Goal: Information Seeking & Learning: Learn about a topic

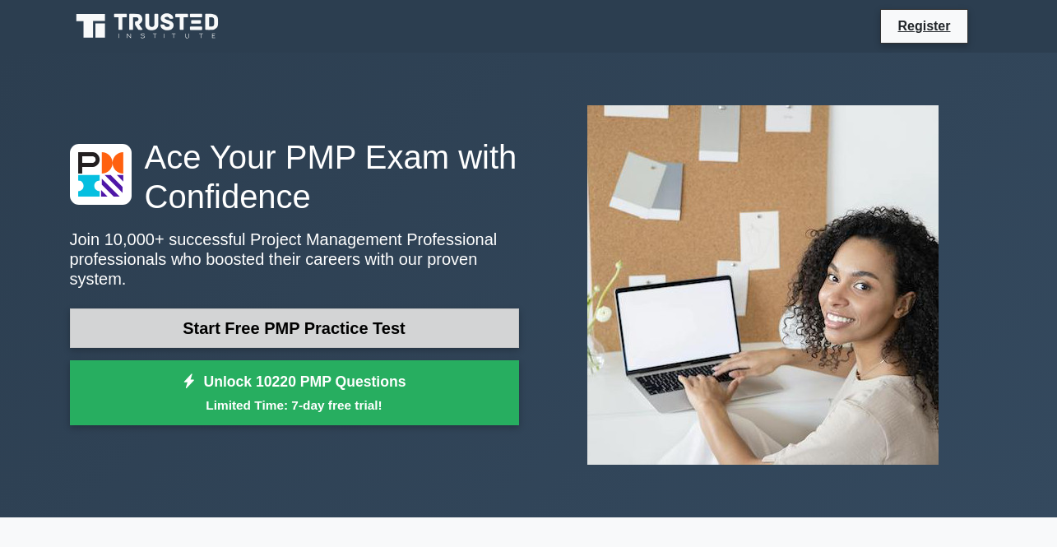
click at [268, 322] on link "Start Free PMP Practice Test" at bounding box center [294, 327] width 449 height 39
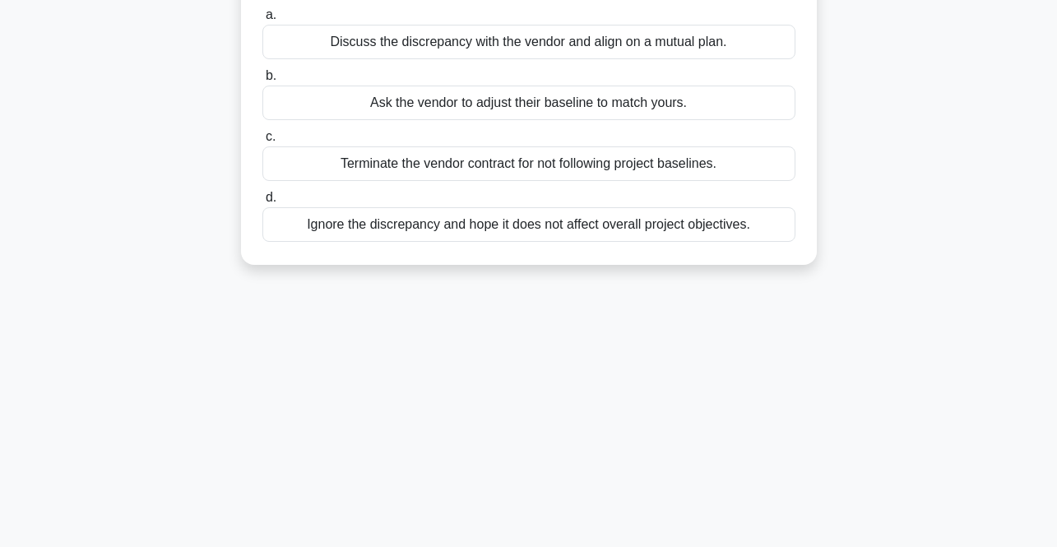
scroll to position [12, 0]
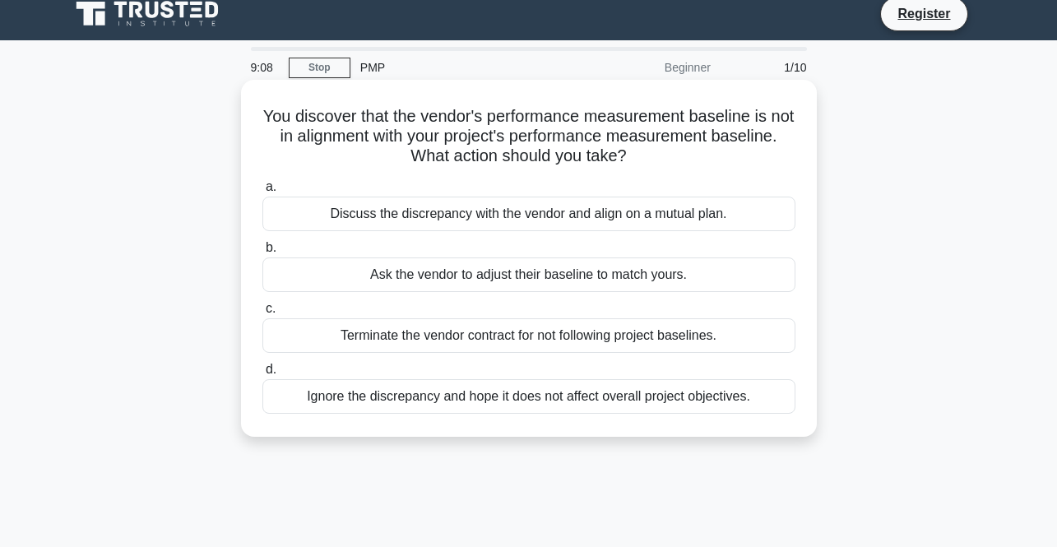
click at [309, 206] on div "Discuss the discrepancy with the vendor and align on a mutual plan." at bounding box center [528, 214] width 533 height 35
click at [262, 192] on input "a. Discuss the discrepancy with the vendor and align on a mutual plan." at bounding box center [262, 187] width 0 height 11
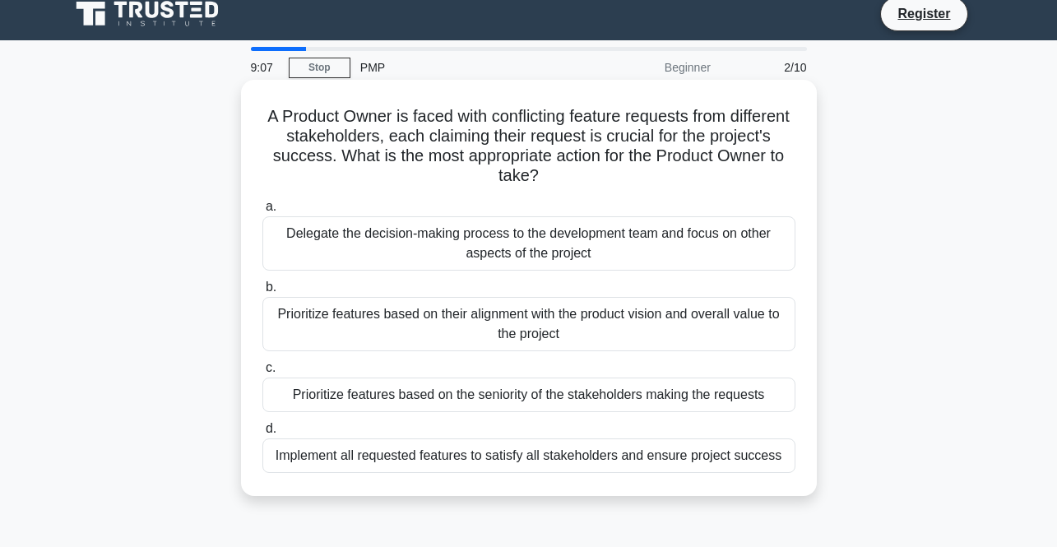
scroll to position [0, 0]
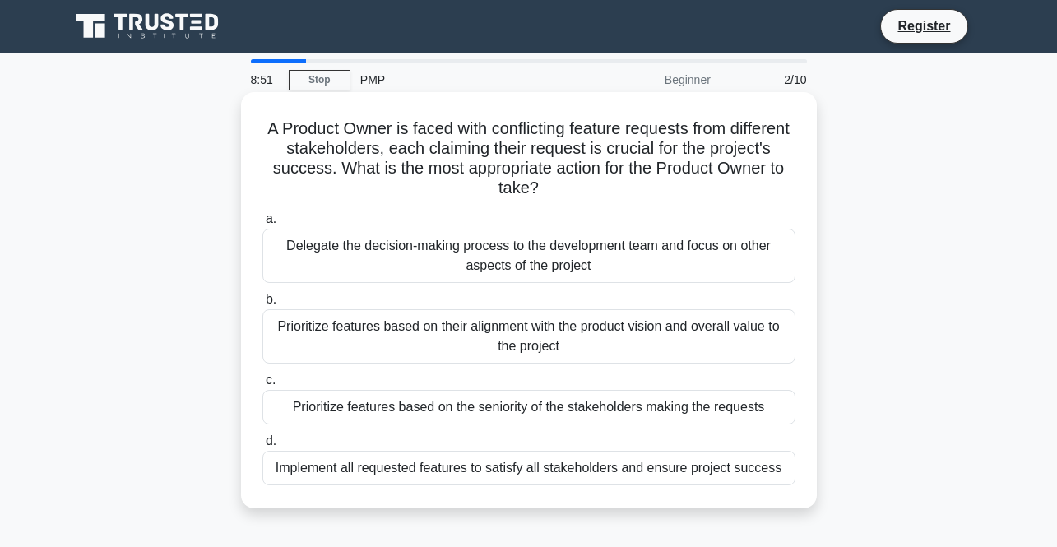
click at [316, 322] on div "Prioritize features based on their alignment with the product vision and overal…" at bounding box center [528, 336] width 533 height 54
click at [262, 305] on input "b. Prioritize features based on their alignment with the product vision and ove…" at bounding box center [262, 299] width 0 height 11
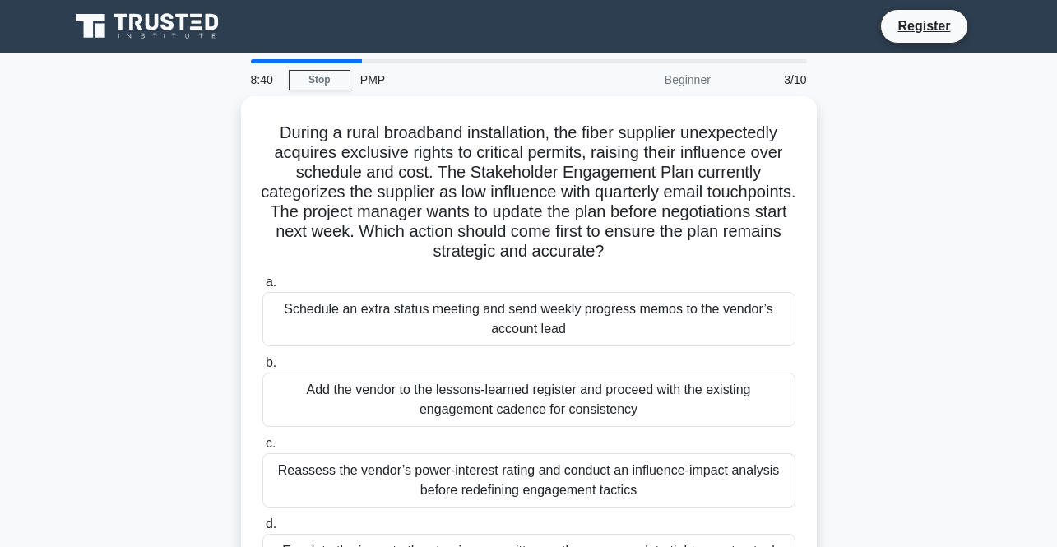
click at [262, 530] on input "d. Escalate the issue to the steering committee so they can mandate tighter con…" at bounding box center [262, 524] width 0 height 11
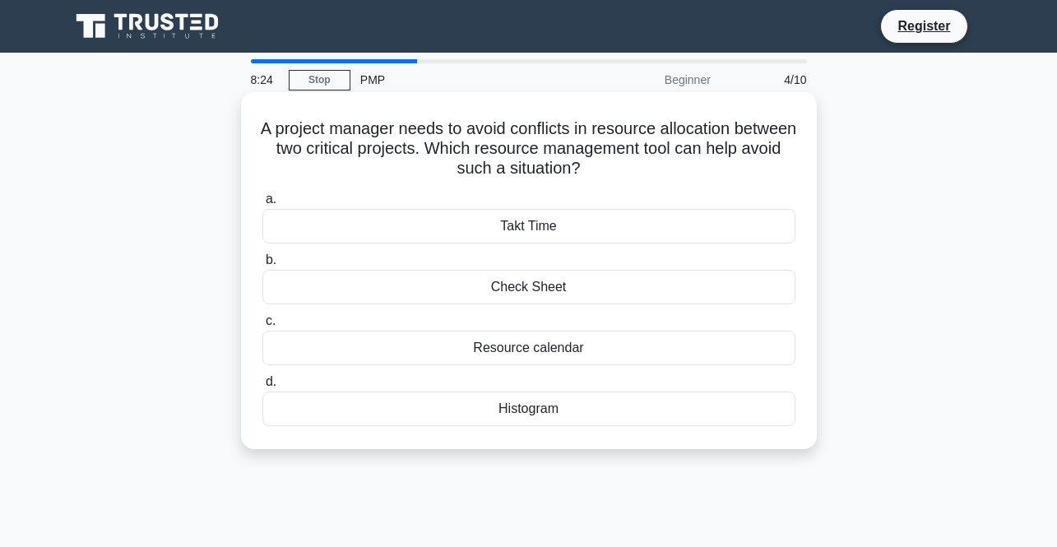
click at [312, 353] on div "Resource calendar" at bounding box center [528, 348] width 533 height 35
click at [262, 326] on input "c. Resource calendar" at bounding box center [262, 321] width 0 height 11
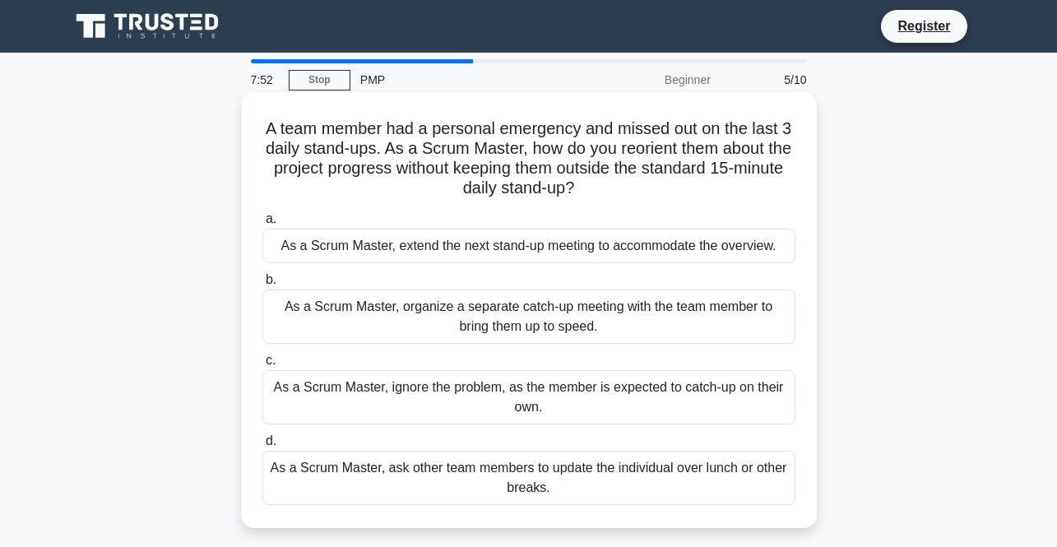
click at [302, 319] on div "As a Scrum Master, organize a separate catch-up meeting with the team member to…" at bounding box center [528, 316] width 533 height 54
click at [262, 285] on input "b. As a Scrum Master, organize a separate catch-up meeting with the team member…" at bounding box center [262, 280] width 0 height 11
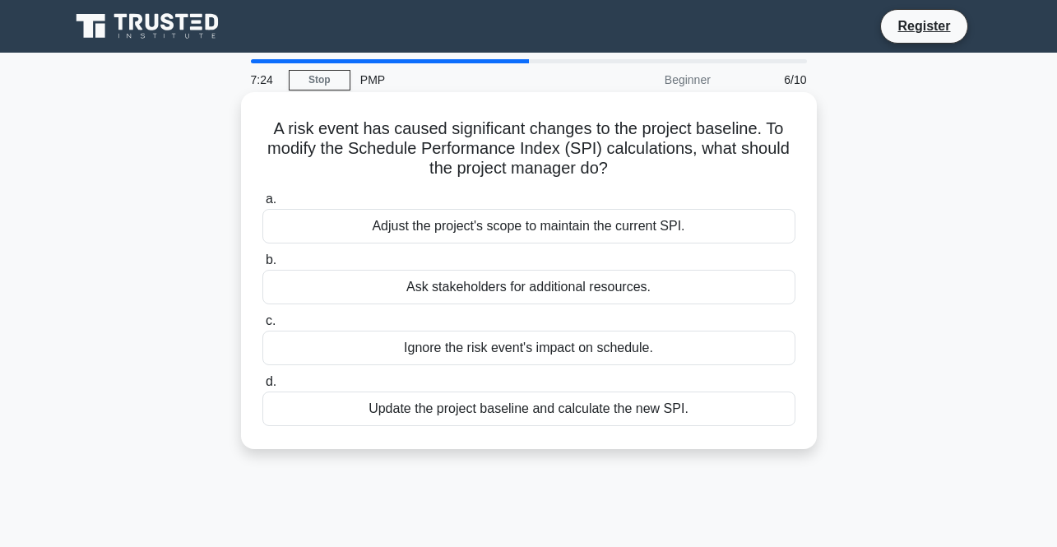
click at [347, 224] on div "Adjust the project's scope to maintain the current SPI." at bounding box center [528, 226] width 533 height 35
click at [262, 205] on input "a. Adjust the project's scope to maintain the current SPI." at bounding box center [262, 199] width 0 height 11
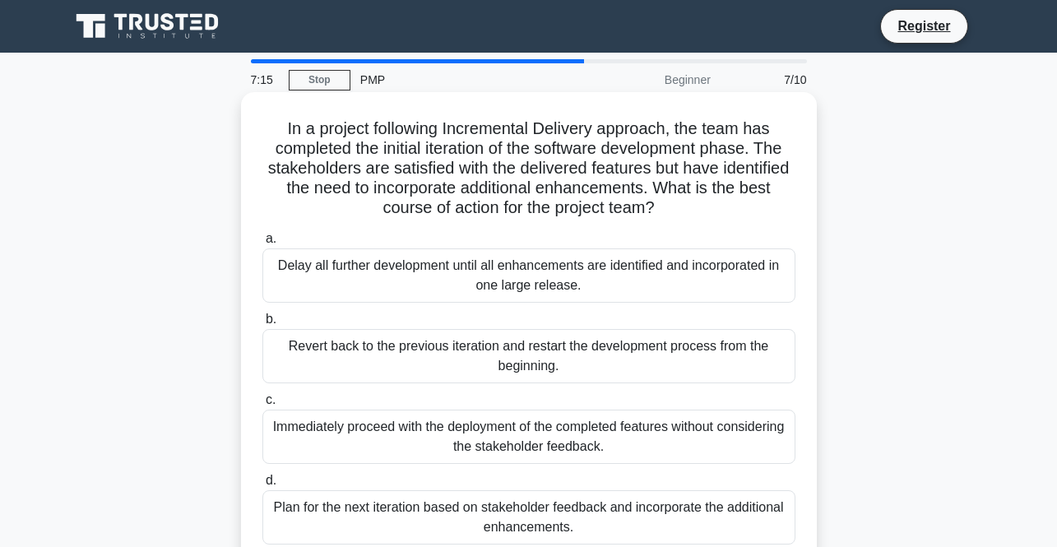
click at [332, 351] on div "Revert back to the previous iteration and restart the development process from …" at bounding box center [528, 356] width 533 height 54
click at [262, 325] on input "b. Revert back to the previous iteration and restart the development process fr…" at bounding box center [262, 319] width 0 height 11
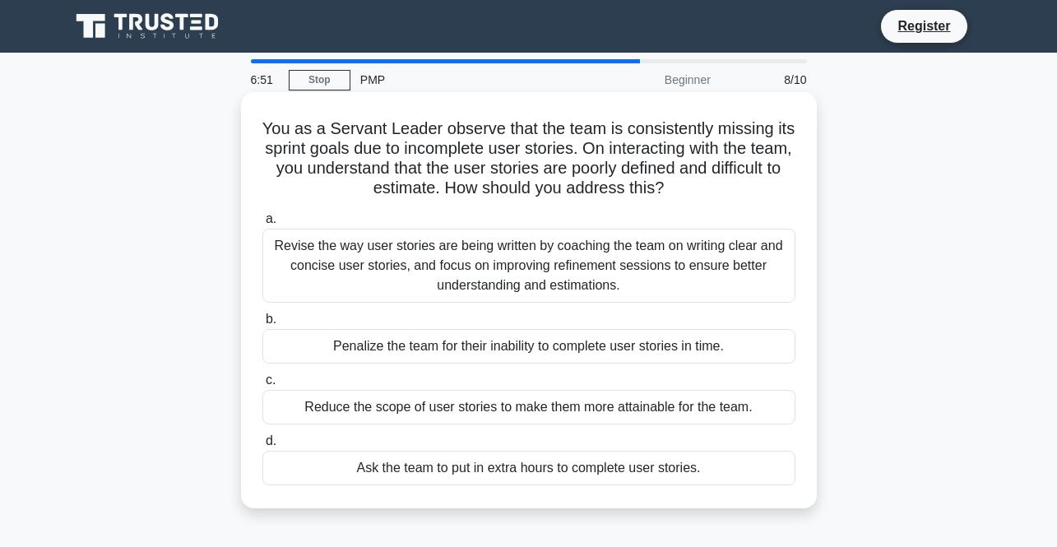
click at [276, 466] on div "Ask the team to put in extra hours to complete user stories." at bounding box center [528, 468] width 533 height 35
click at [262, 446] on input "d. Ask the team to put in extra hours to complete user stories." at bounding box center [262, 441] width 0 height 11
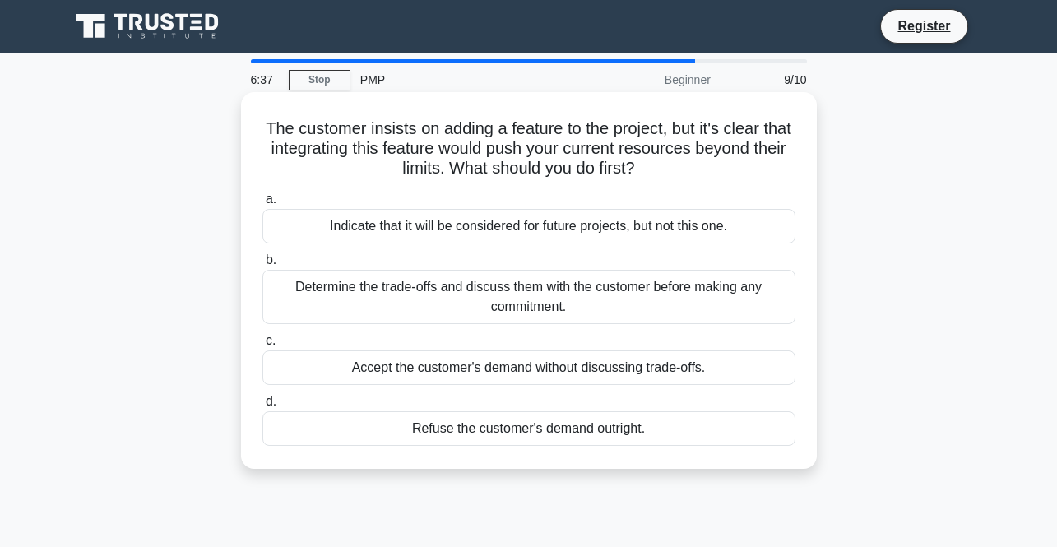
click at [344, 372] on div "Accept the customer's demand without discussing trade-offs." at bounding box center [528, 367] width 533 height 35
click at [262, 346] on input "c. Accept the customer's demand without discussing trade-offs." at bounding box center [262, 340] width 0 height 11
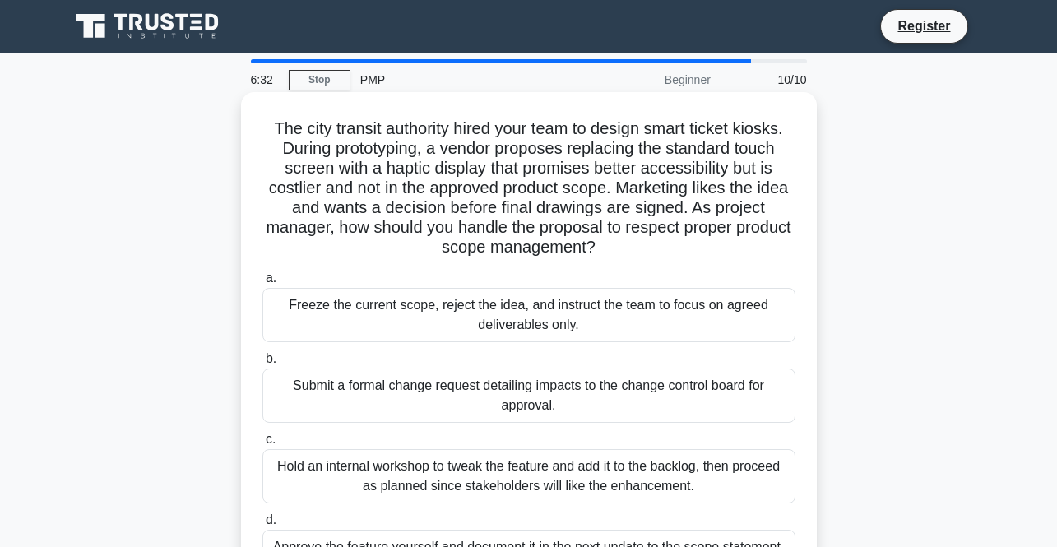
click at [294, 400] on div "Submit a formal change request detailing impacts to the change control board fo…" at bounding box center [528, 395] width 533 height 54
click at [262, 364] on input "b. Submit a formal change request detailing impacts to the change control board…" at bounding box center [262, 359] width 0 height 11
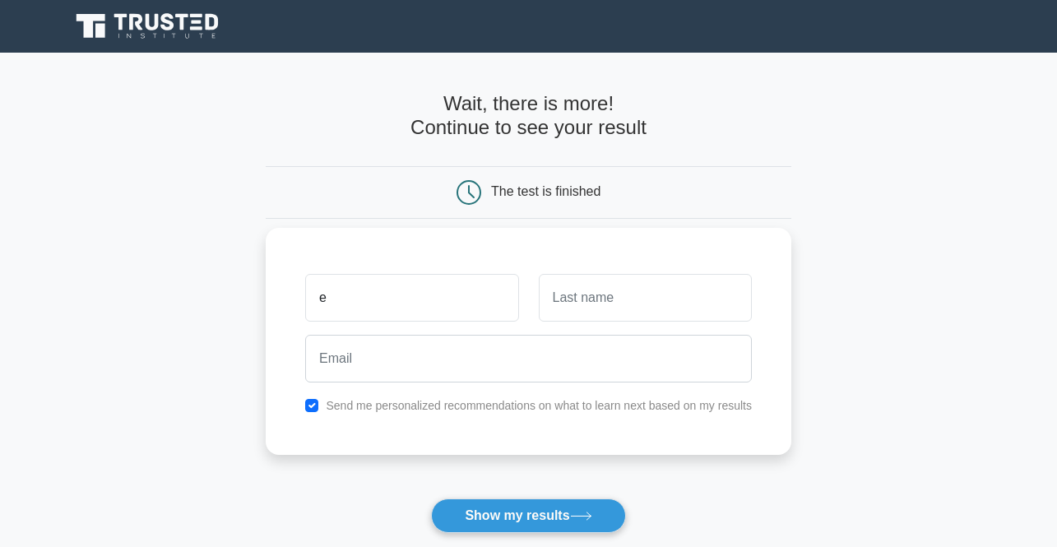
type input "Eunice"
click at [705, 291] on input "text" at bounding box center [645, 298] width 213 height 48
type input "Musembi"
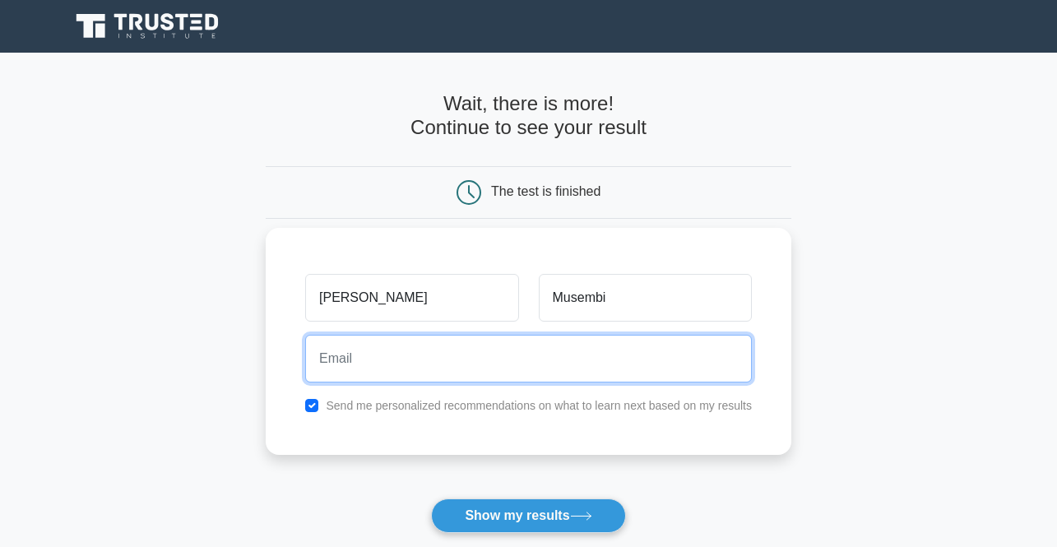
click at [472, 345] on input "email" at bounding box center [528, 359] width 446 height 48
type input "eunyeuny33@gmail.com"
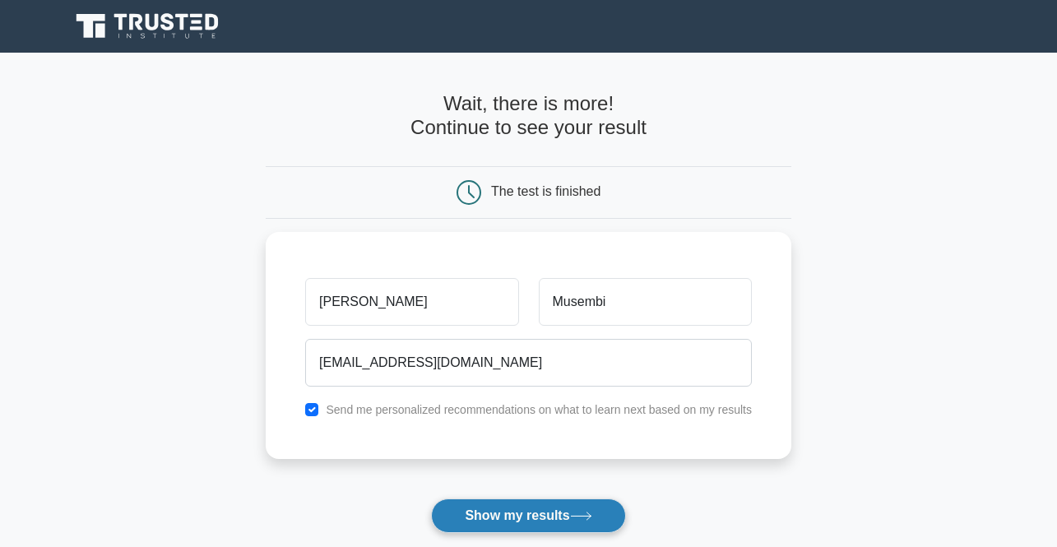
click at [530, 510] on button "Show my results" at bounding box center [528, 515] width 194 height 35
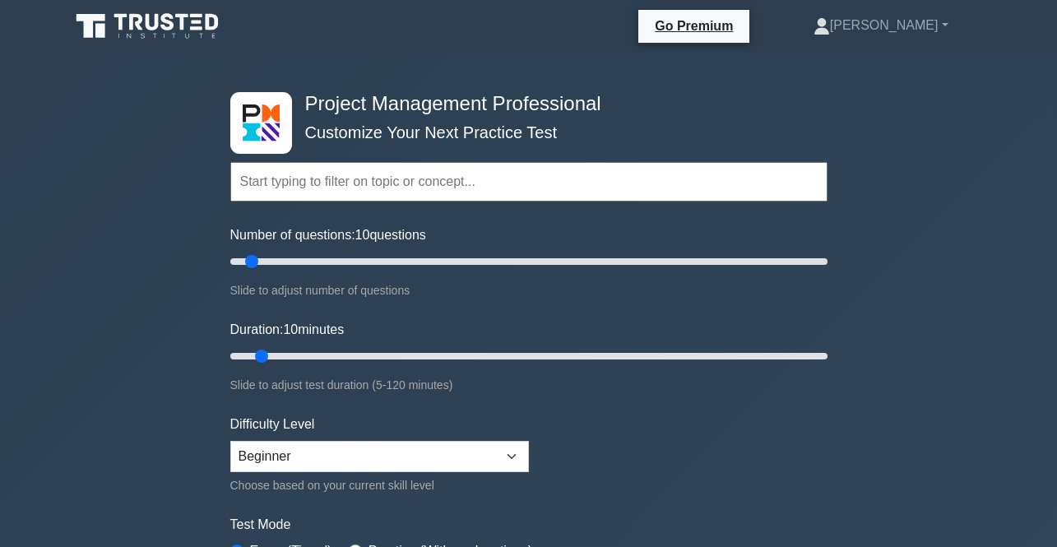
click at [544, 186] on input "text" at bounding box center [528, 181] width 597 height 39
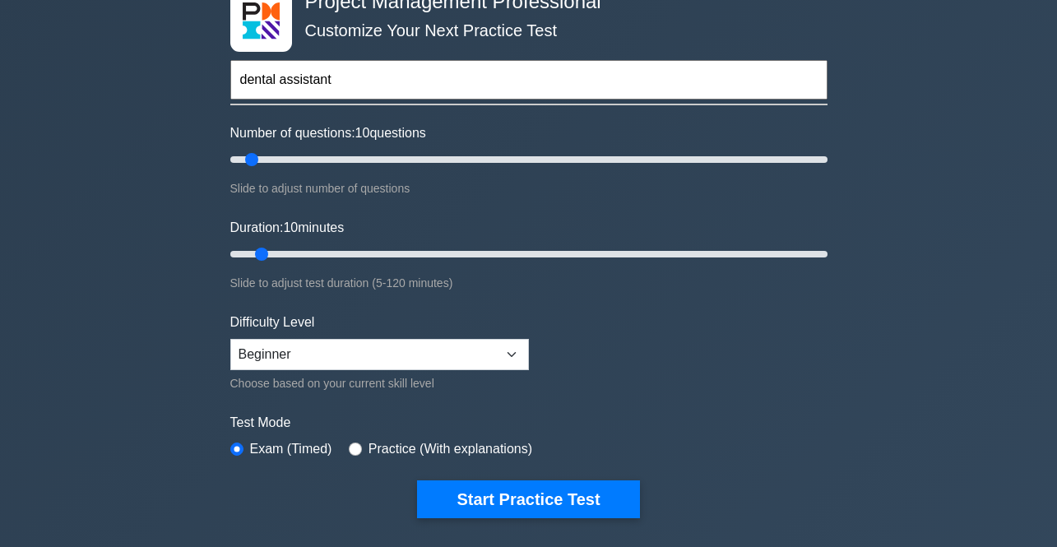
scroll to position [164, 0]
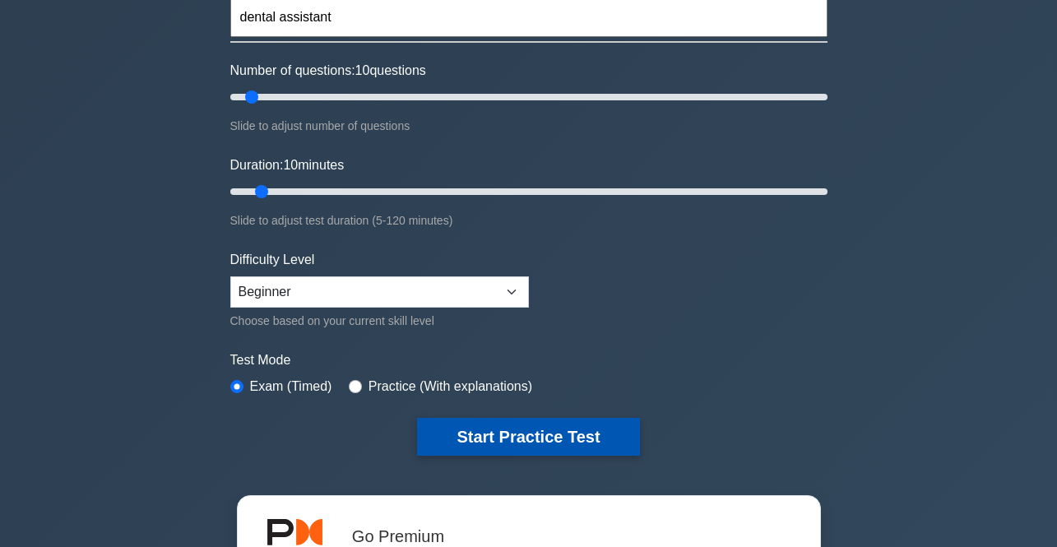
type input "dental assistant"
drag, startPoint x: 555, startPoint y: 435, endPoint x: 545, endPoint y: 423, distance: 15.2
click at [555, 432] on button "Start Practice Test" at bounding box center [528, 437] width 222 height 38
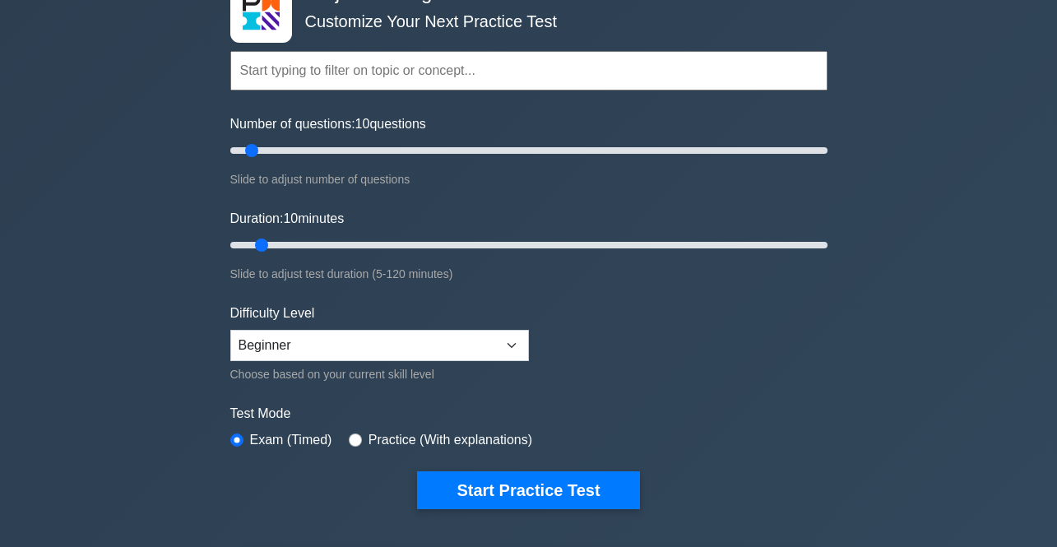
scroll to position [82, 0]
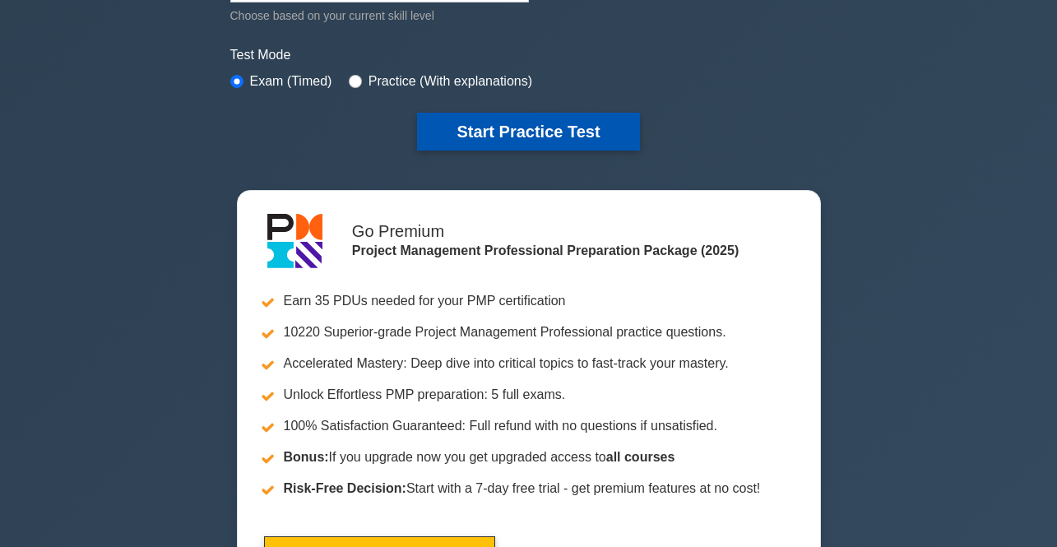
scroll to position [493, 0]
